Goal: Transaction & Acquisition: Purchase product/service

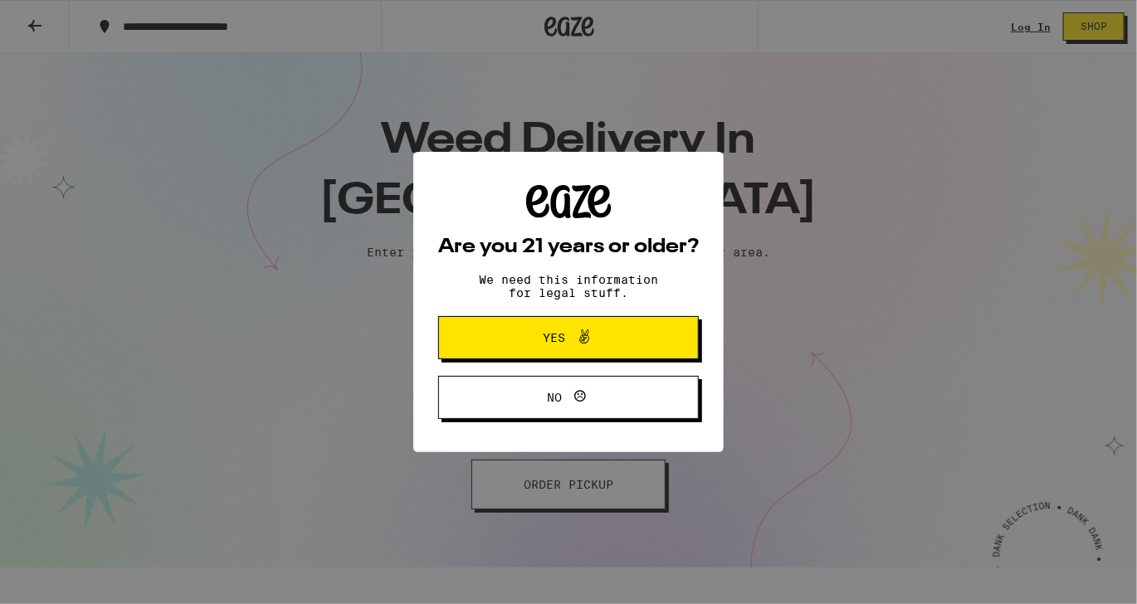
click at [551, 332] on span "Yes" at bounding box center [555, 338] width 22 height 12
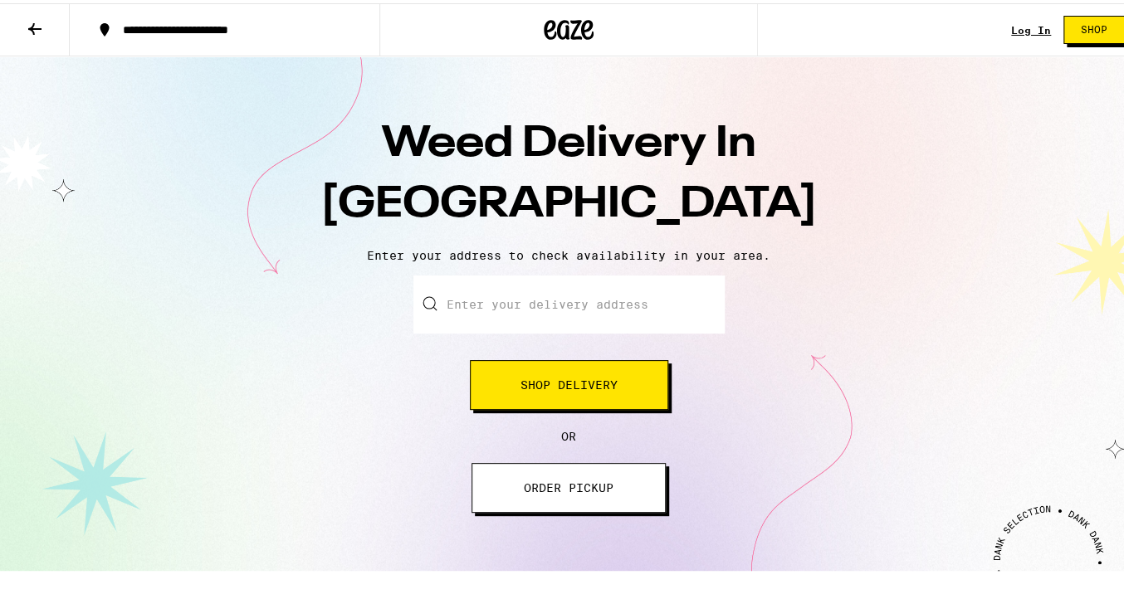
click at [469, 304] on input "Enter your delivery address" at bounding box center [568, 301] width 311 height 58
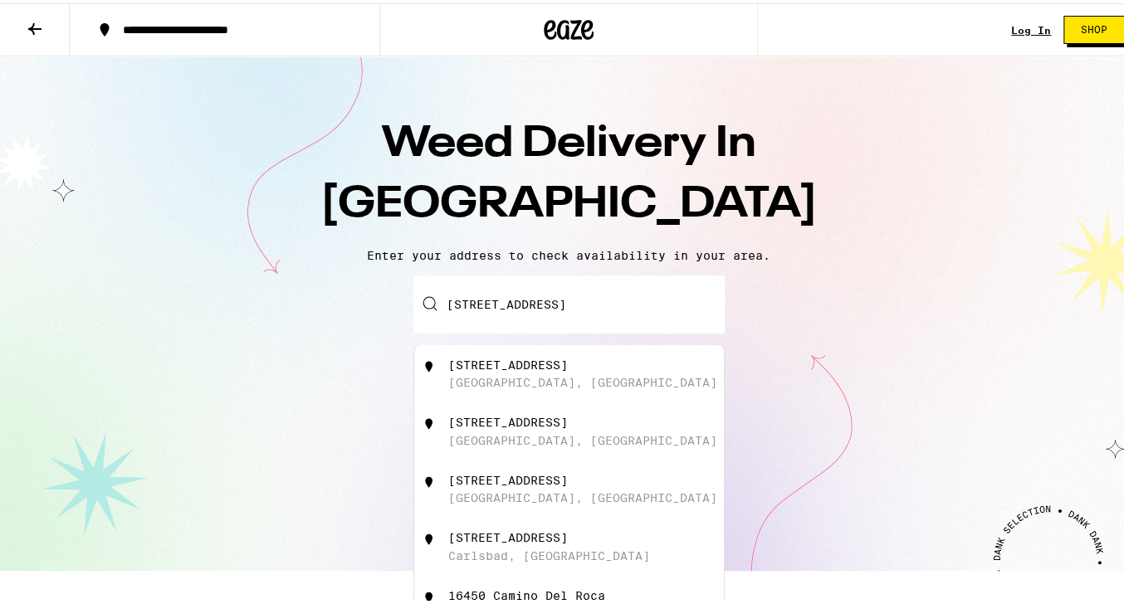
click at [462, 364] on div "[STREET_ADDRESS]" at bounding box center [508, 361] width 120 height 13
type input "[STREET_ADDRESS]"
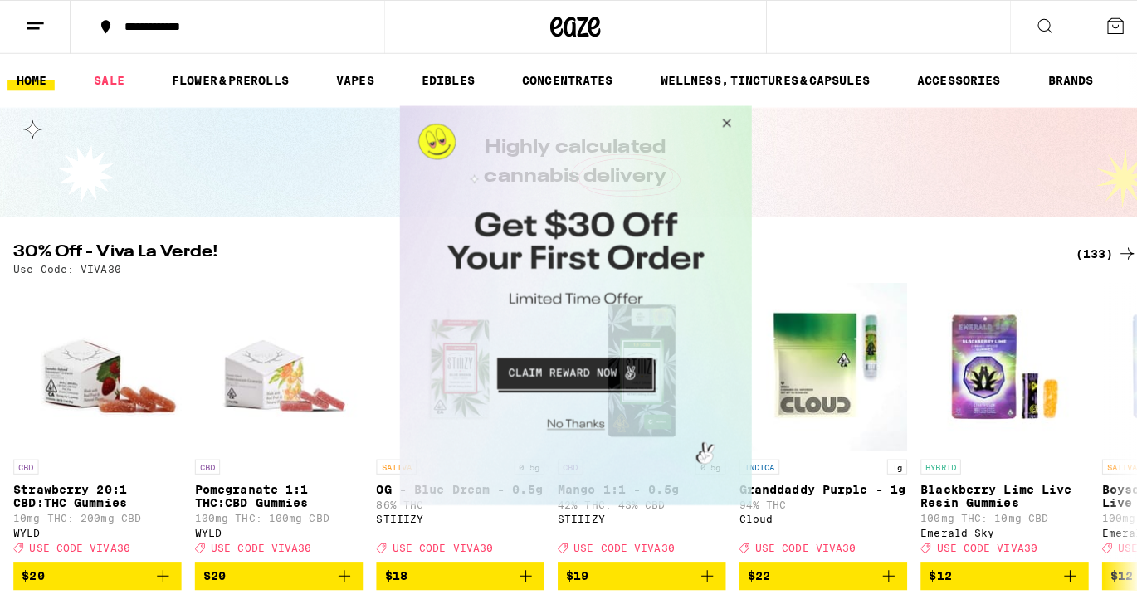
click at [718, 120] on button "Close Modal" at bounding box center [719, 125] width 45 height 40
